Goal: Task Accomplishment & Management: Complete application form

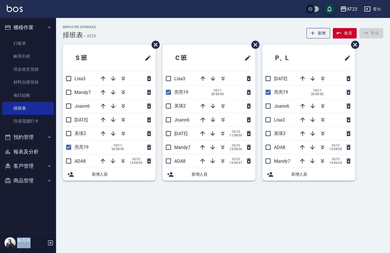
drag, startPoint x: 322, startPoint y: 120, endPoint x: 375, endPoint y: 114, distance: 53.3
click at [375, 114] on div "S [PERSON_NAME]Lisa3 Mandy7 Joann6 [DATE] 美瑛2 [PERSON_NAME]19 [DATE] 20:58:59 A…" at bounding box center [219, 116] width 327 height 143
click at [323, 123] on icon "button" at bounding box center [322, 119] width 7 height 7
drag, startPoint x: 34, startPoint y: 157, endPoint x: 41, endPoint y: 130, distance: 27.7
click at [34, 154] on button "報表及分析" at bounding box center [28, 151] width 52 height 15
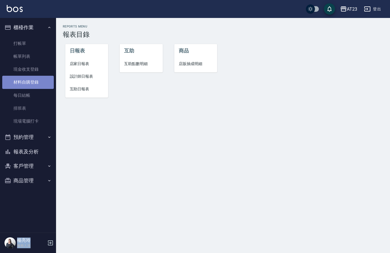
click at [33, 84] on link "材料自購登錄" at bounding box center [28, 82] width 52 height 13
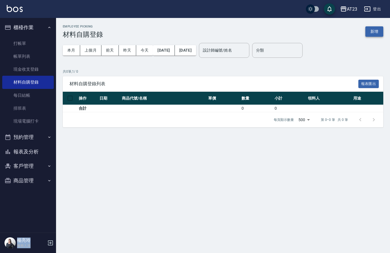
click at [367, 30] on button "新增" at bounding box center [374, 31] width 18 height 10
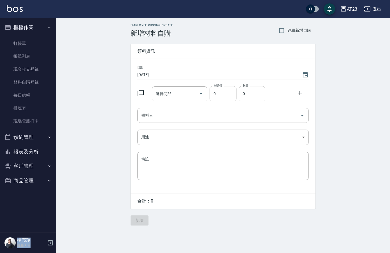
click at [141, 91] on icon at bounding box center [140, 93] width 7 height 7
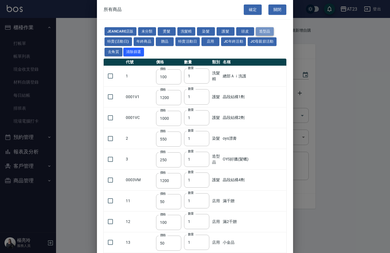
click at [270, 29] on button "造型品" at bounding box center [265, 31] width 18 height 9
type input "250"
type input "55"
type input "270"
type input "55"
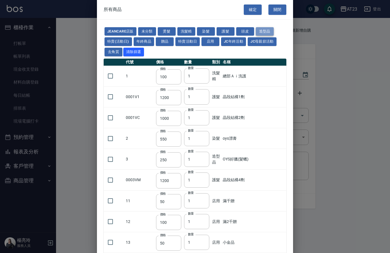
type input "55"
type input "140"
type input "60"
type input "130"
type input "220"
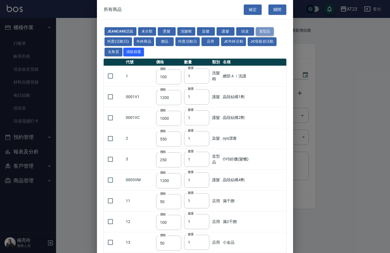
type input "220"
type input "200"
type input "150"
type input "50"
type input "90"
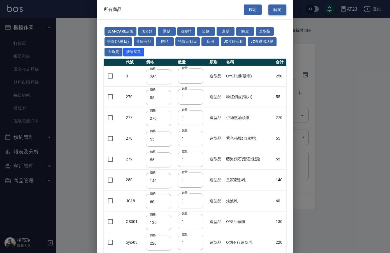
click at [276, 11] on button "關閉" at bounding box center [277, 9] width 18 height 10
